Goal: Task Accomplishment & Management: Use online tool/utility

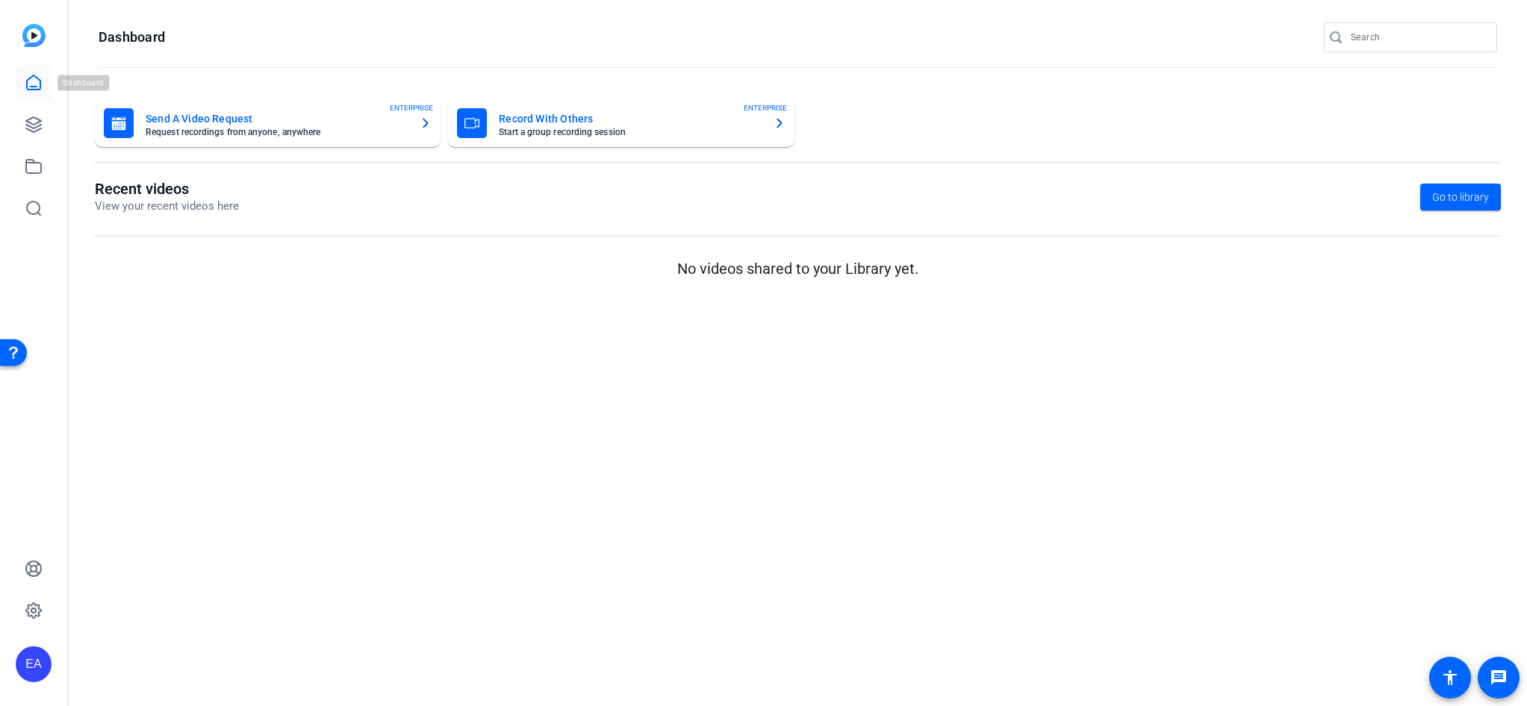
click at [30, 84] on icon at bounding box center [34, 83] width 18 height 18
click at [29, 128] on icon at bounding box center [34, 125] width 18 height 18
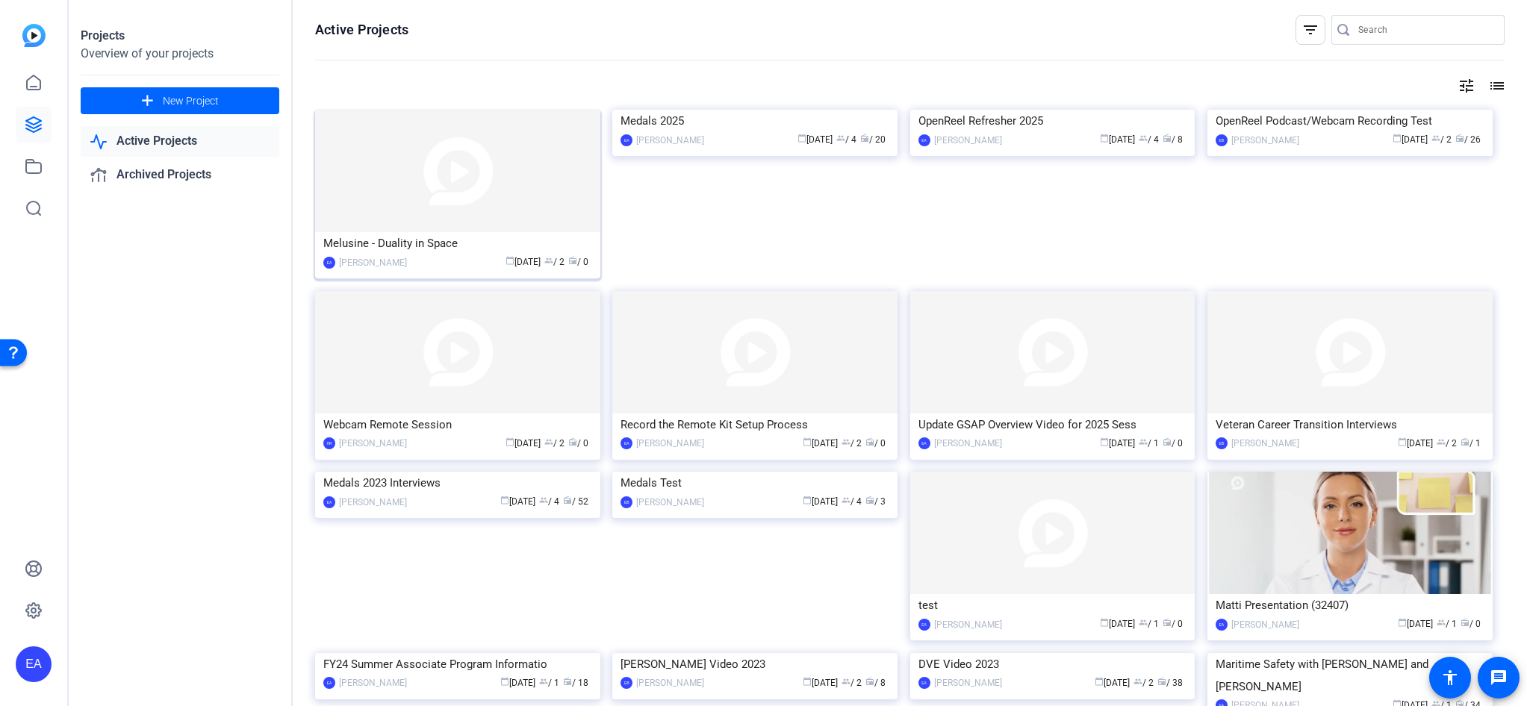
click at [458, 199] on img at bounding box center [457, 171] width 285 height 122
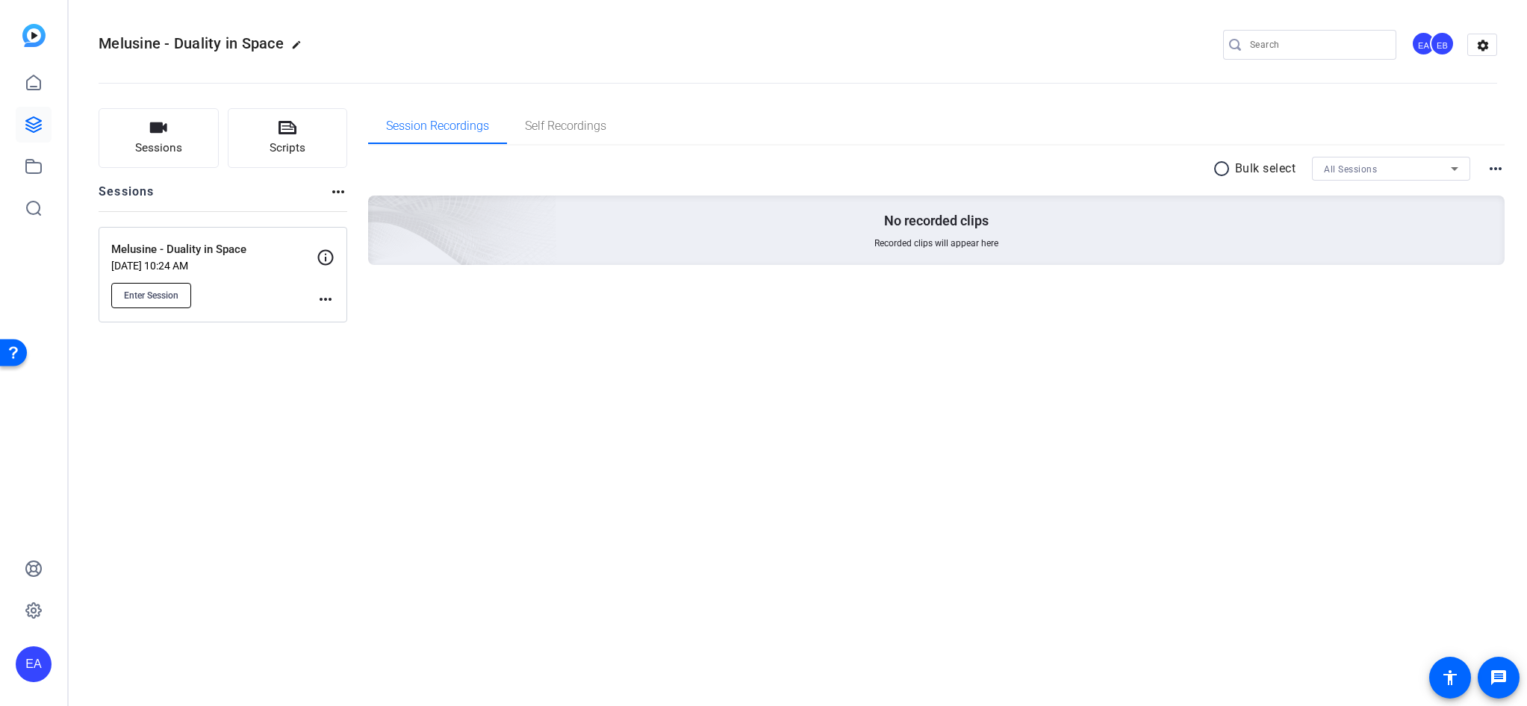
click at [156, 290] on span "Enter Session" at bounding box center [151, 296] width 55 height 12
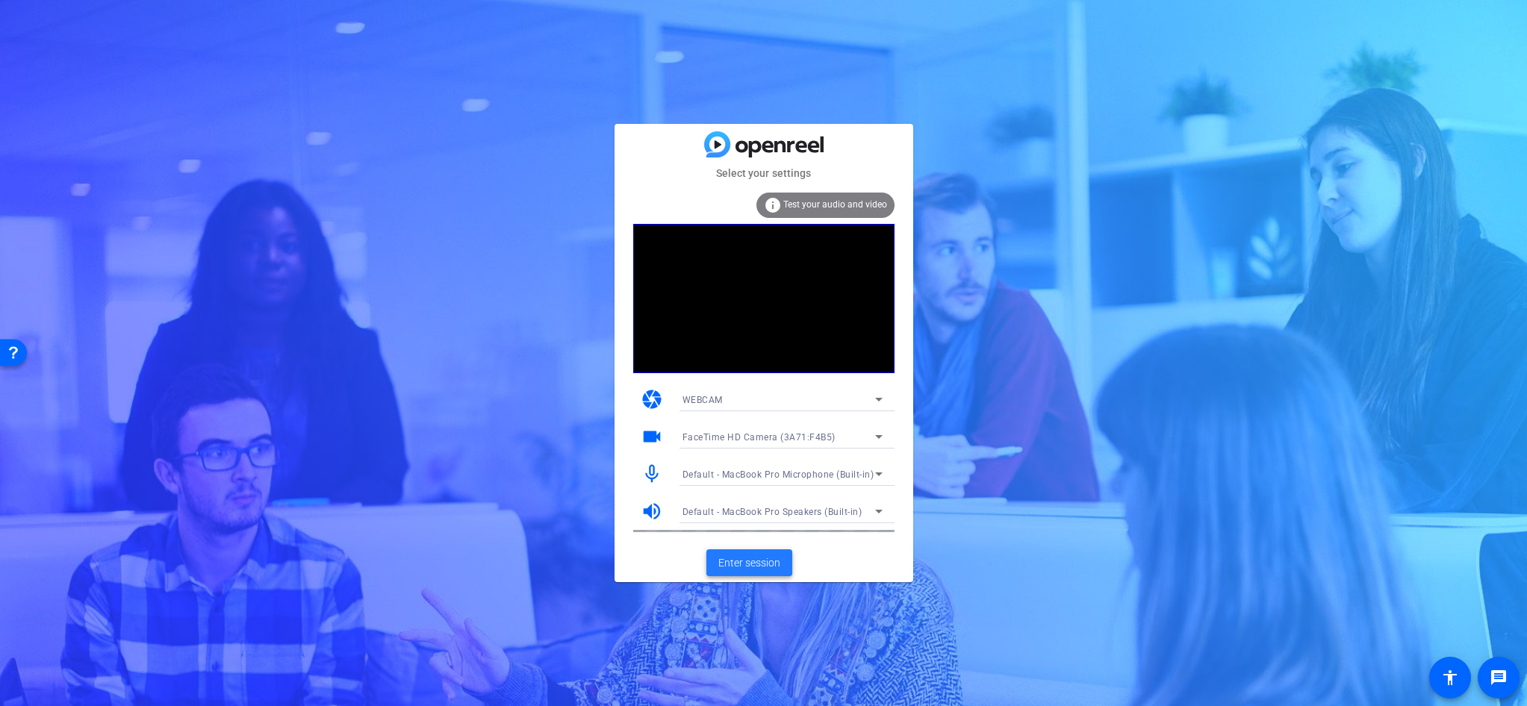
click at [745, 566] on span "Enter session" at bounding box center [749, 564] width 62 height 16
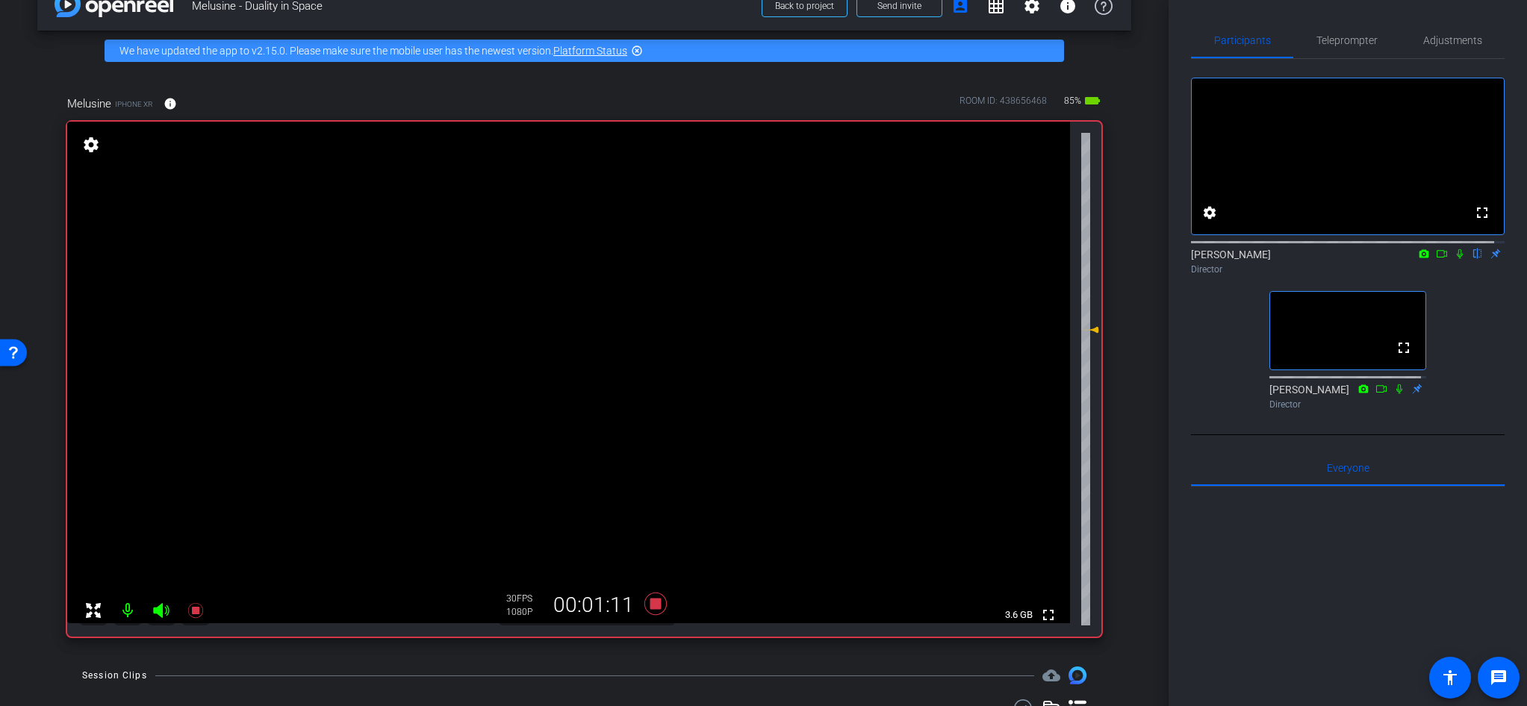
scroll to position [40, 0]
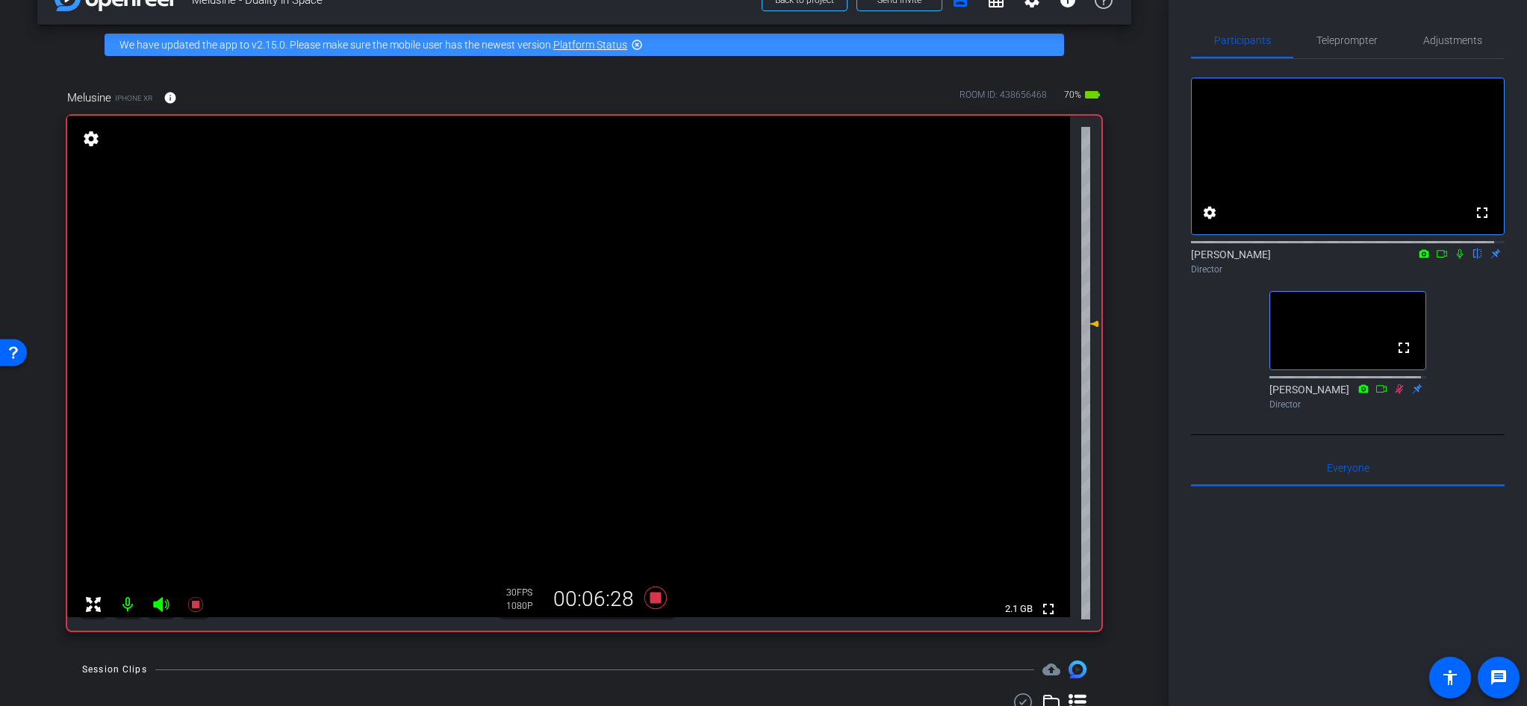
click at [25, 143] on div "arrow_back Melusine - Duality in Space Back to project Send invite account_box …" at bounding box center [584, 313] width 1169 height 706
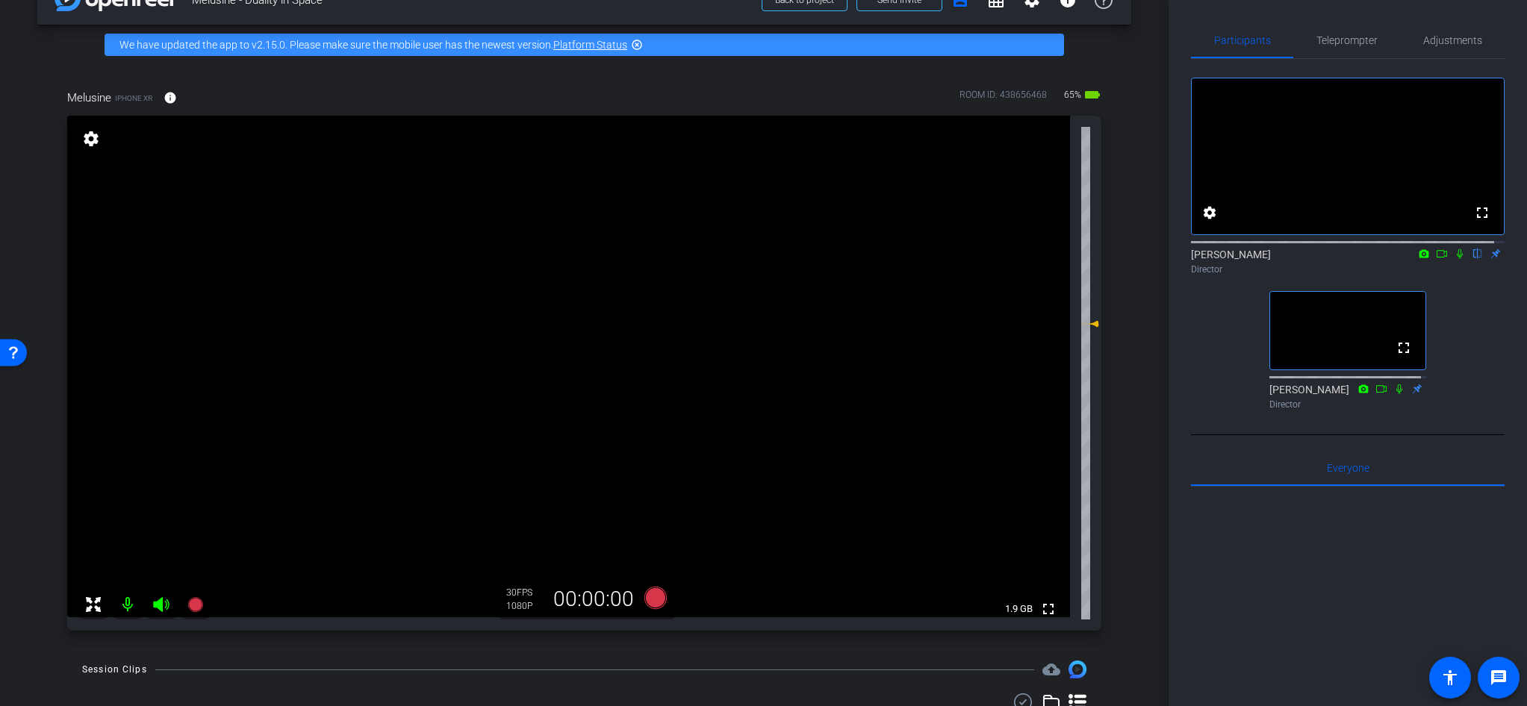
click at [33, 437] on div "arrow_back Melusine - Duality in Space Back to project Send invite account_box …" at bounding box center [584, 313] width 1169 height 706
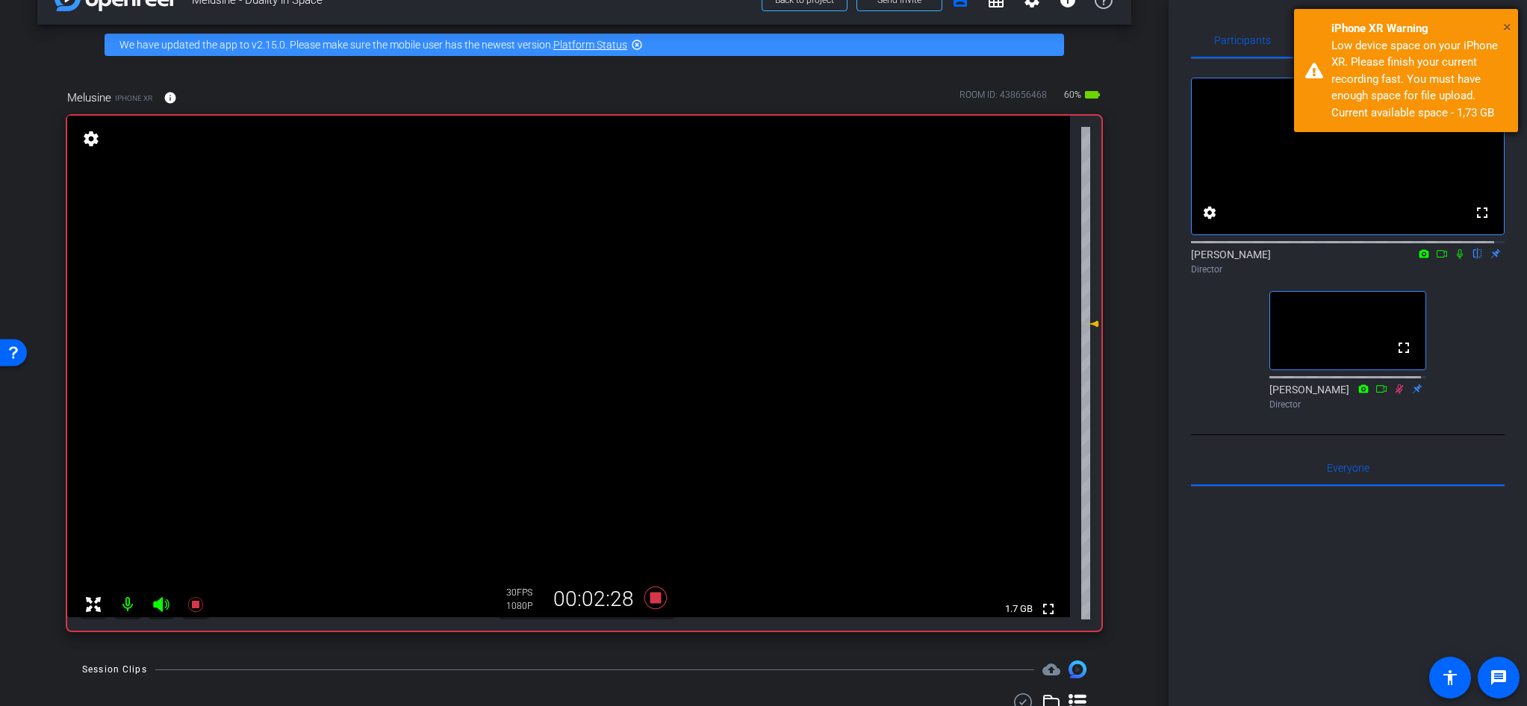
click at [1504, 22] on span "×" at bounding box center [1507, 27] width 8 height 18
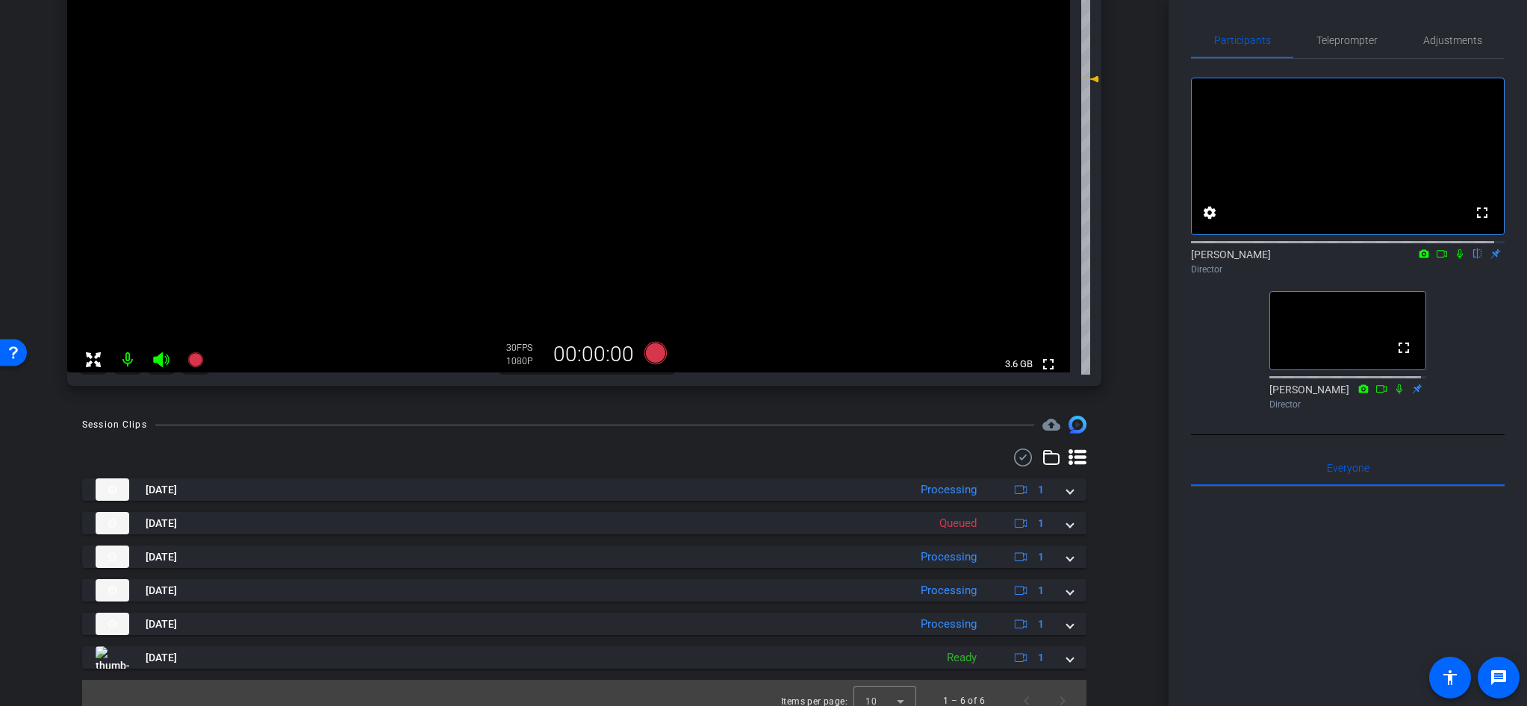
scroll to position [299, 0]
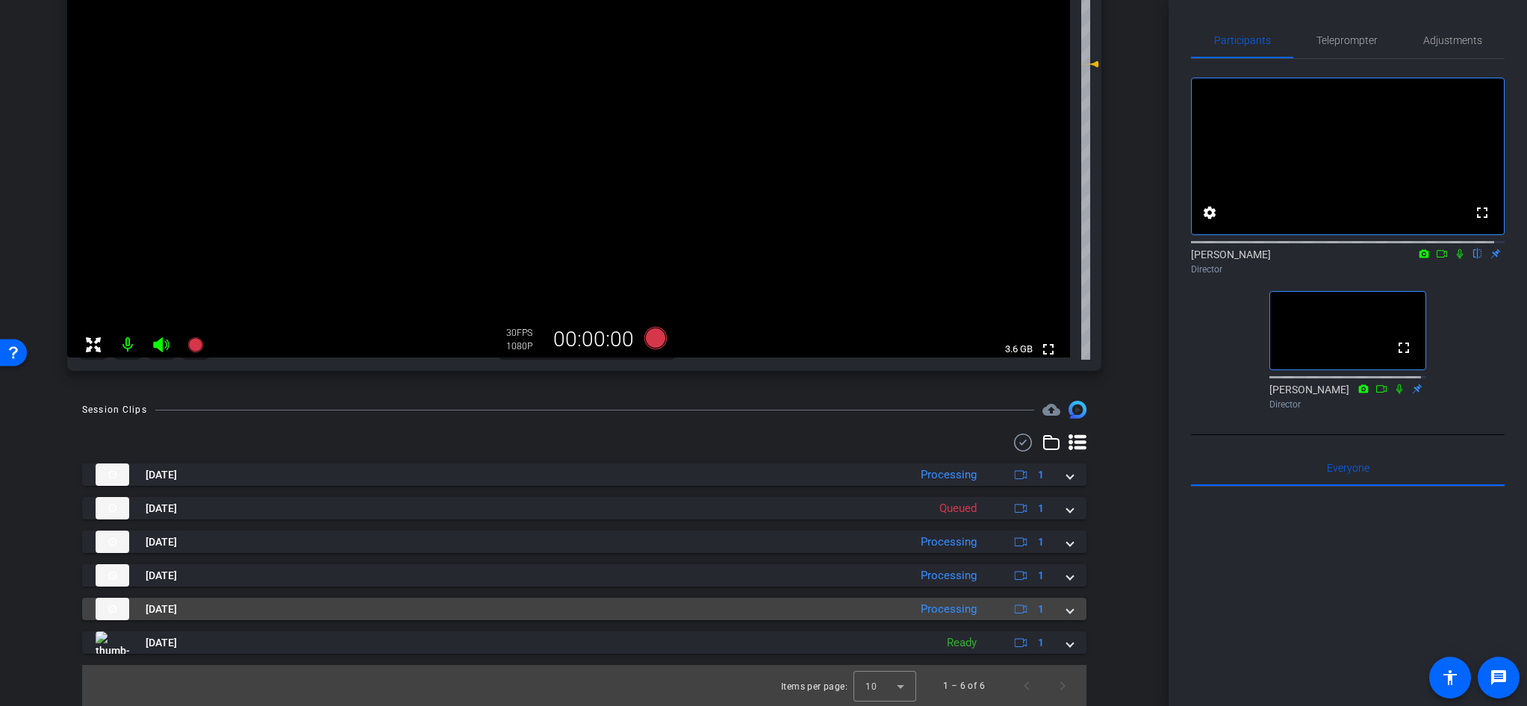
click at [1067, 612] on span at bounding box center [1070, 610] width 6 height 16
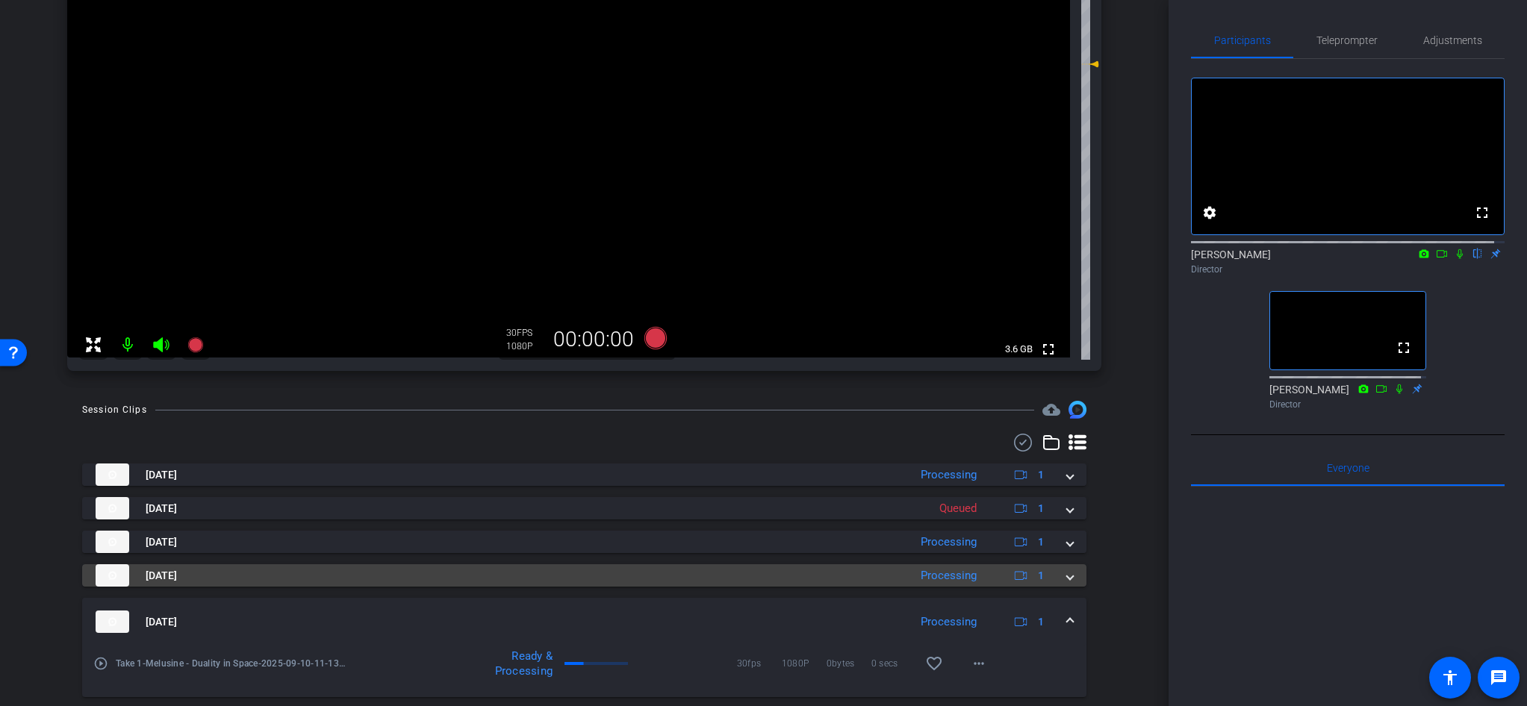
click at [1053, 585] on div "[DATE] Processing 1" at bounding box center [581, 575] width 971 height 22
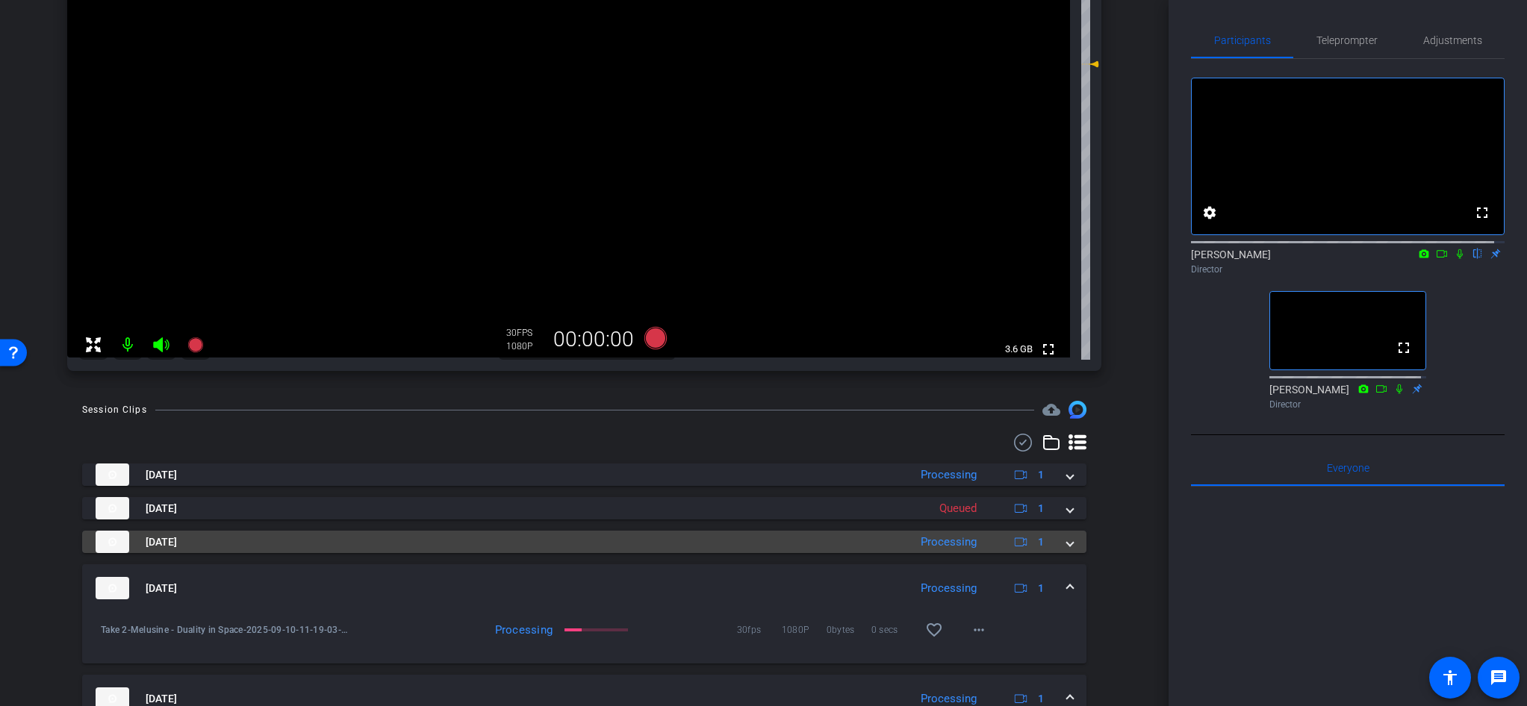
click at [1065, 544] on mat-expansion-panel-header "[DATE] Processing 1" at bounding box center [584, 542] width 1004 height 22
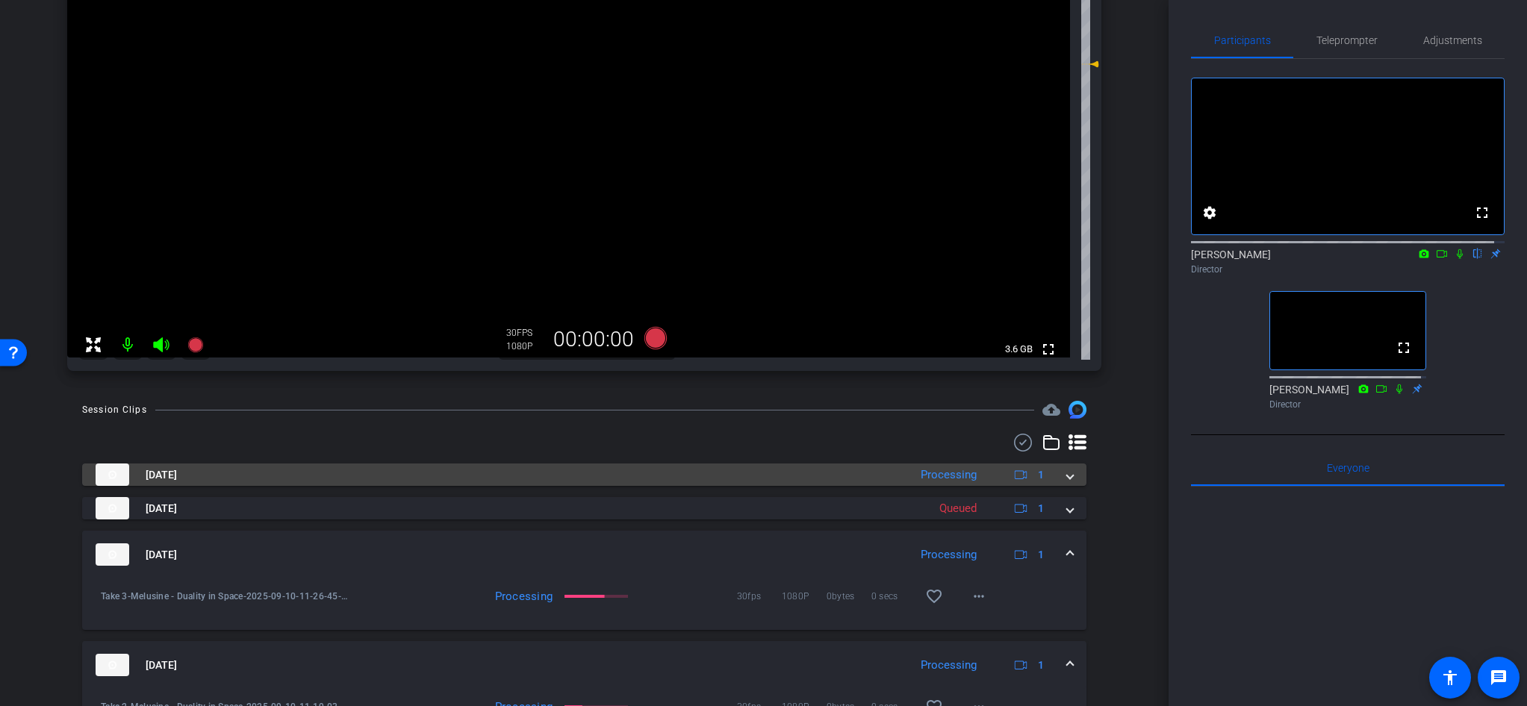
click at [1067, 473] on span at bounding box center [1070, 475] width 6 height 16
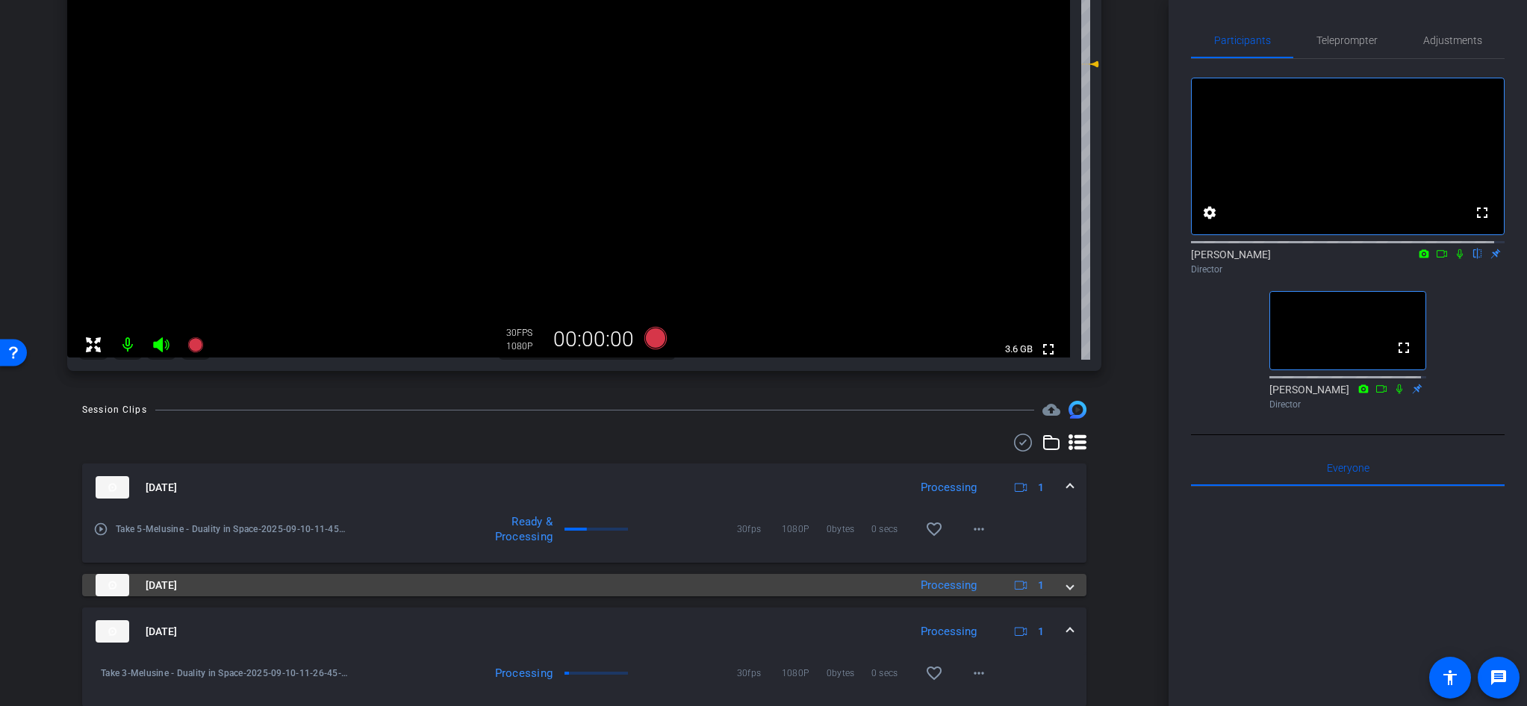
click at [1067, 587] on span at bounding box center [1070, 586] width 6 height 16
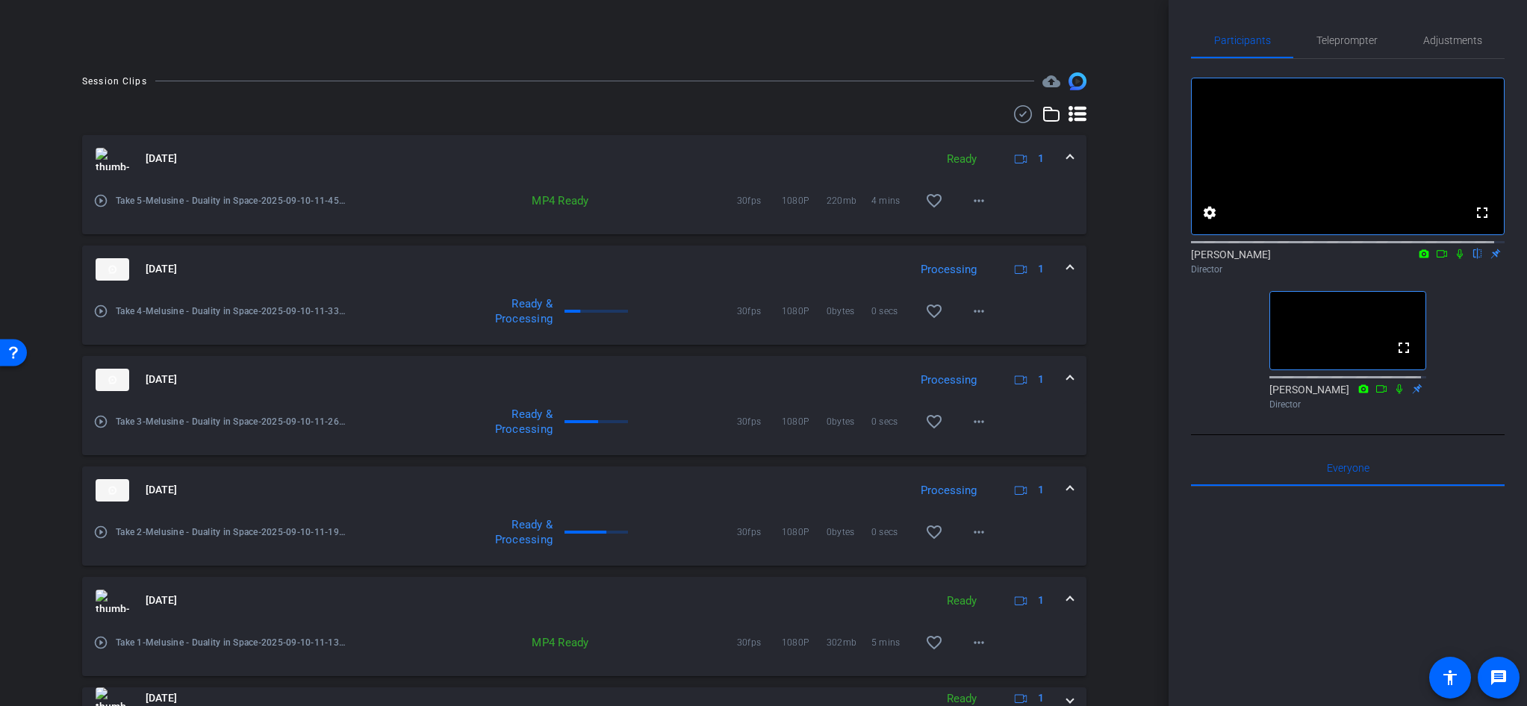
scroll to position [419, 0]
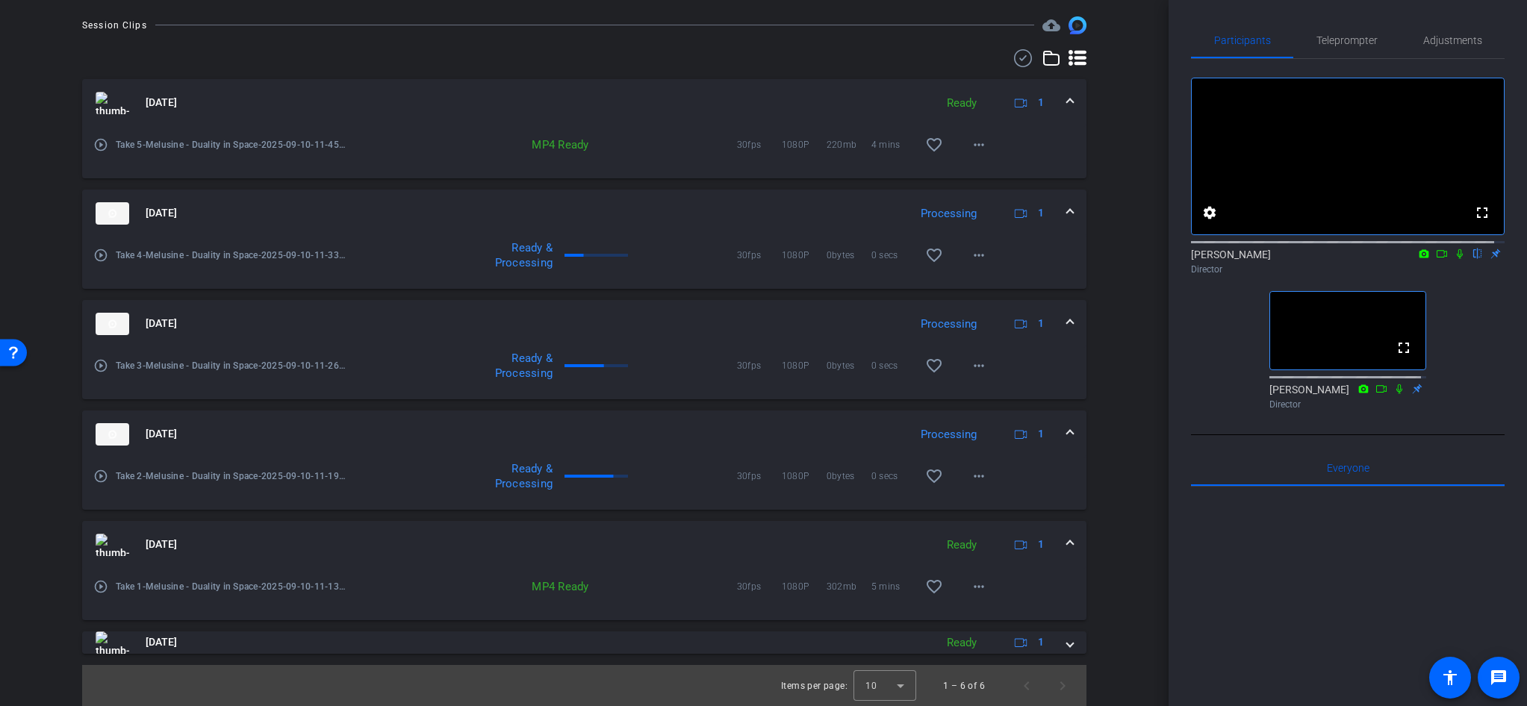
click at [1199, 583] on div at bounding box center [1348, 672] width 314 height 370
click at [1122, 578] on div "arrow_back Melusine - Duality in Space Back to project Send invite account_box …" at bounding box center [584, 353] width 1169 height 706
click at [1253, 570] on div at bounding box center [1348, 672] width 314 height 370
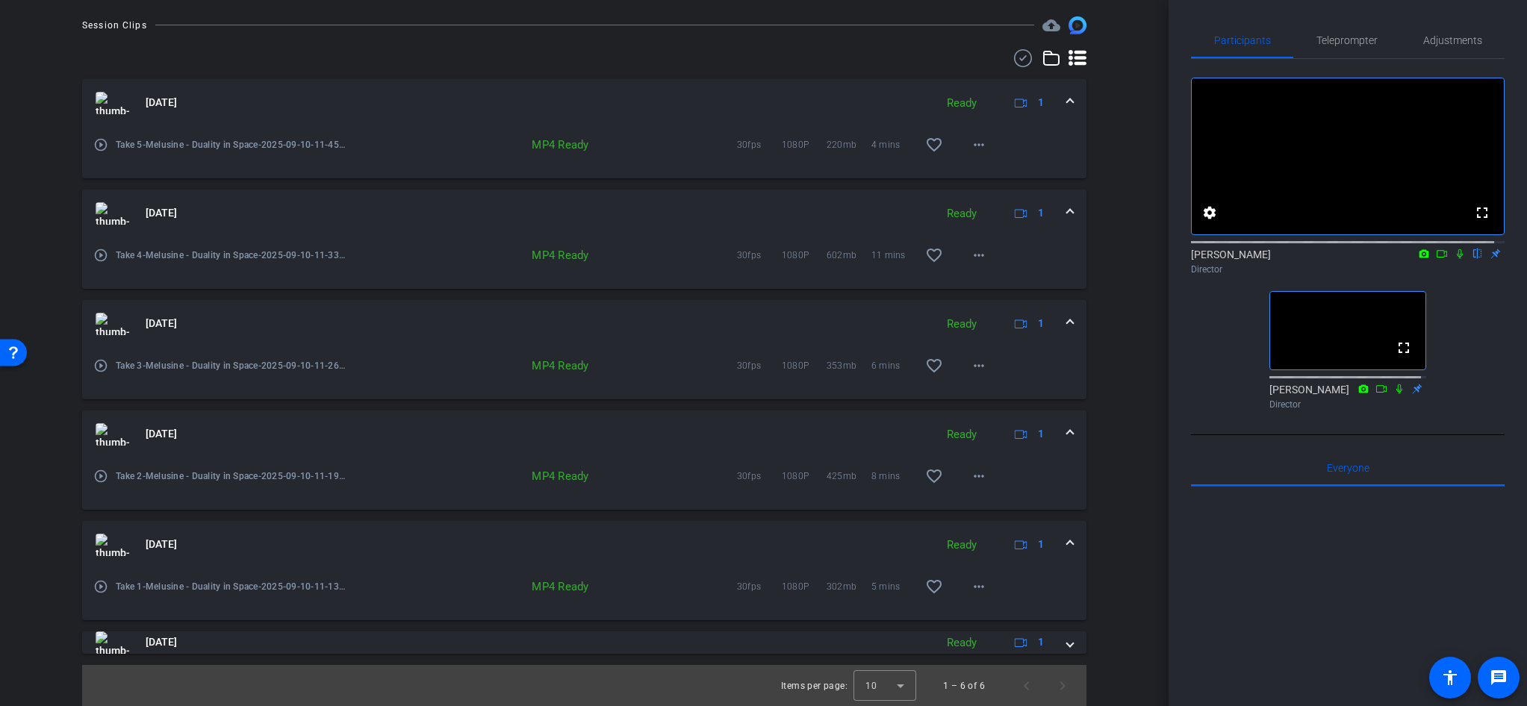
click at [1248, 599] on div at bounding box center [1348, 672] width 314 height 370
click at [1326, 602] on div at bounding box center [1348, 672] width 314 height 370
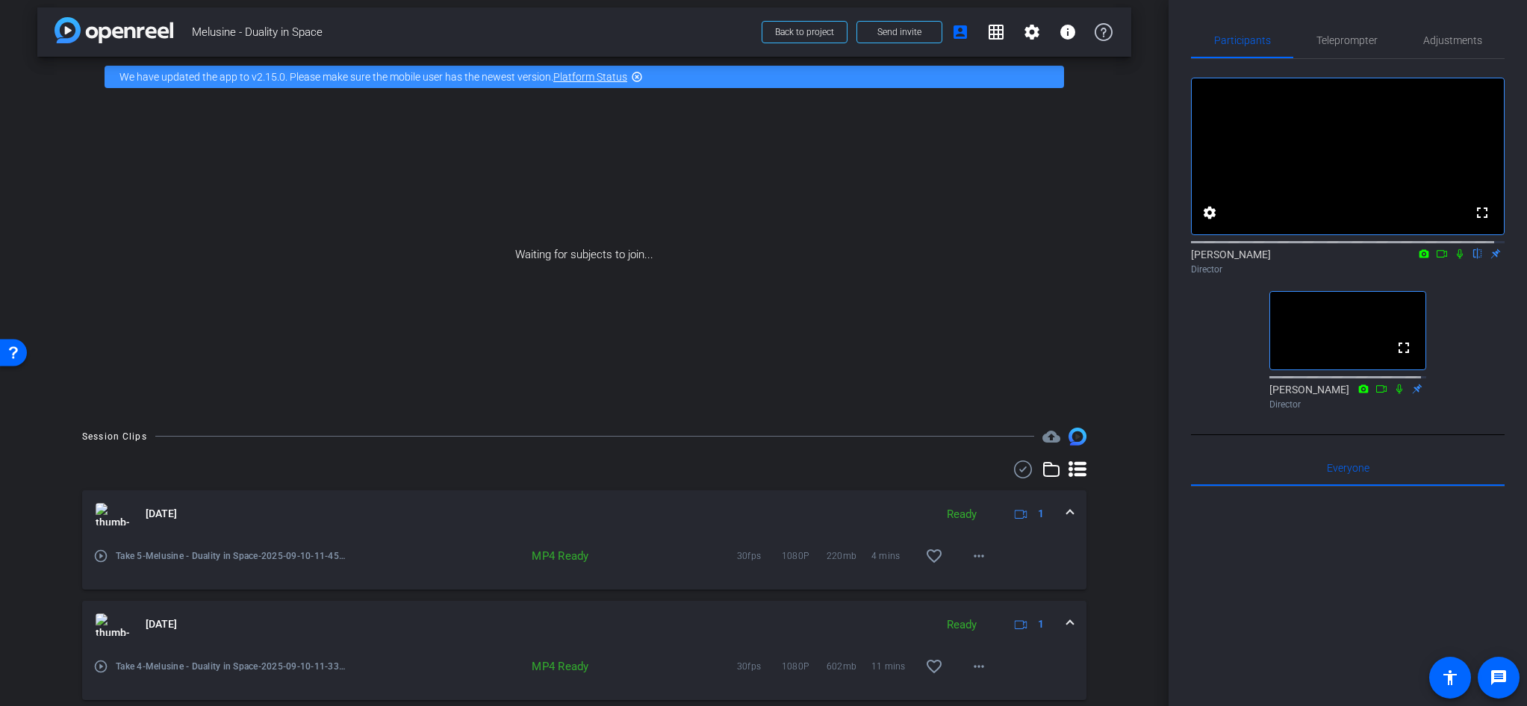
scroll to position [0, 0]
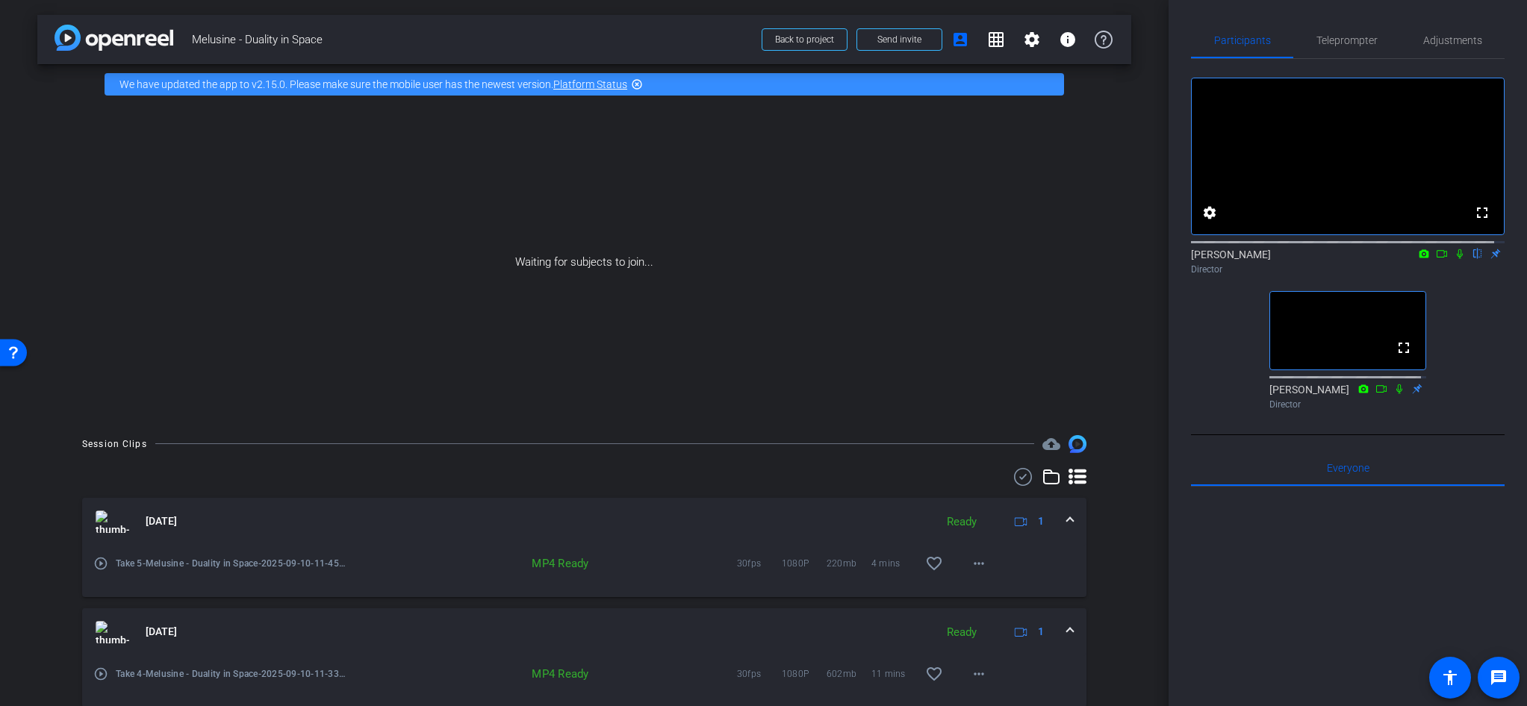
click at [1136, 366] on div "arrow_back Melusine - Duality in Space Back to project Send invite account_box …" at bounding box center [584, 353] width 1169 height 706
